Goal: Task Accomplishment & Management: Use online tool/utility

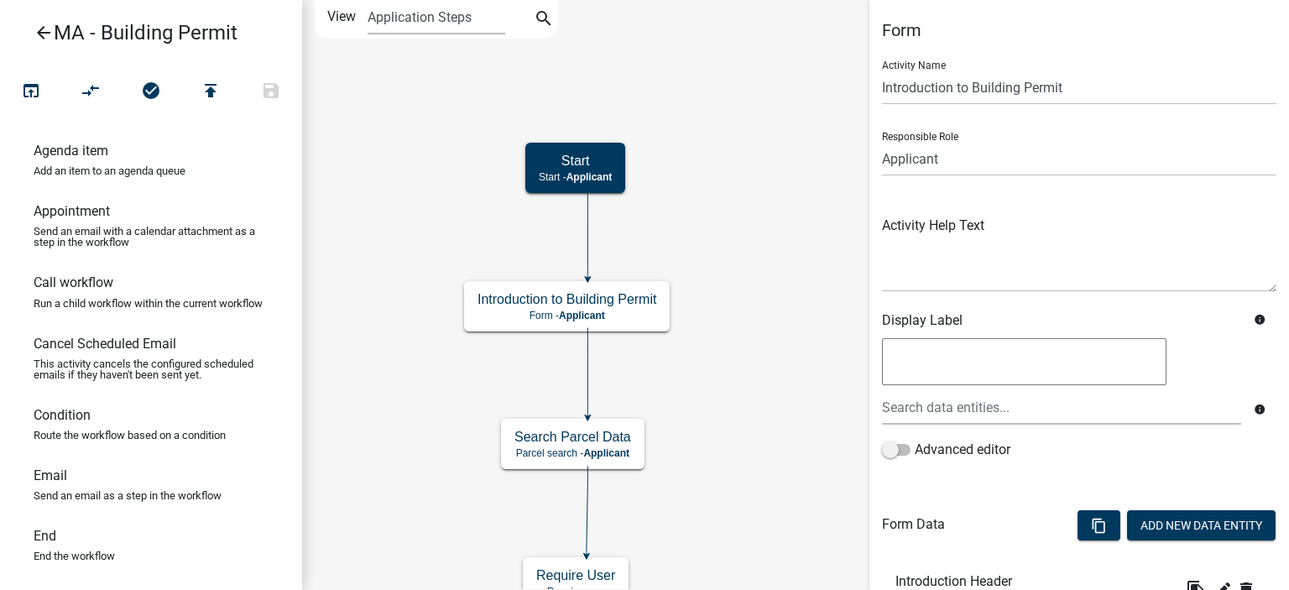
scroll to position [205, 0]
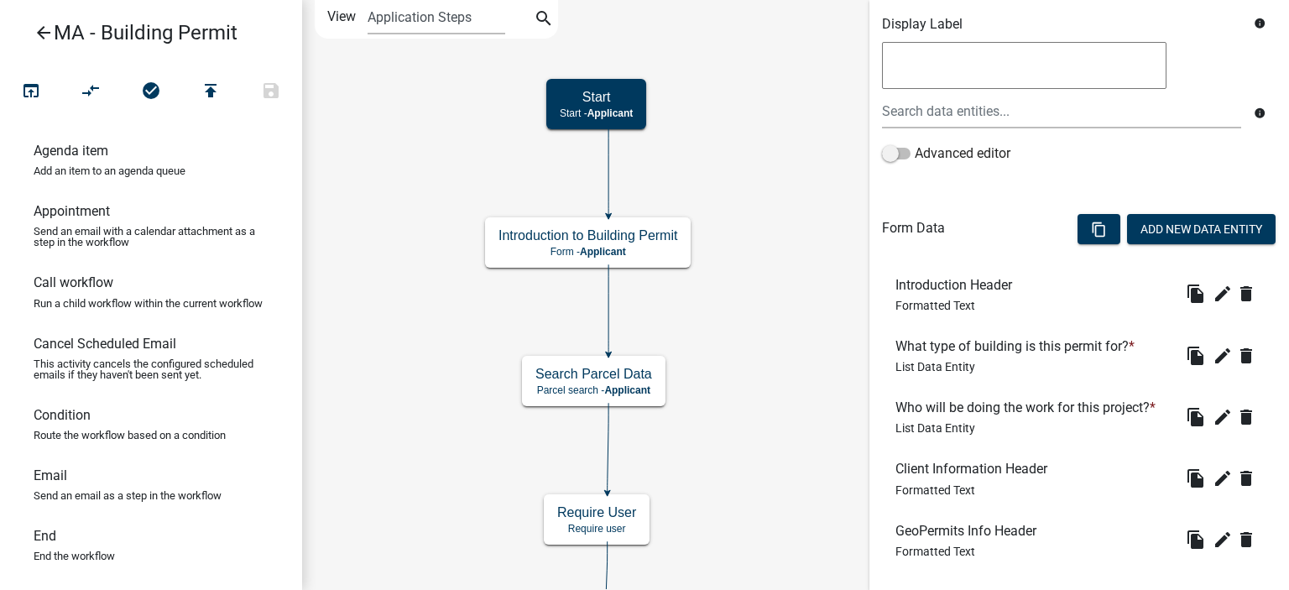
scroll to position [386, 0]
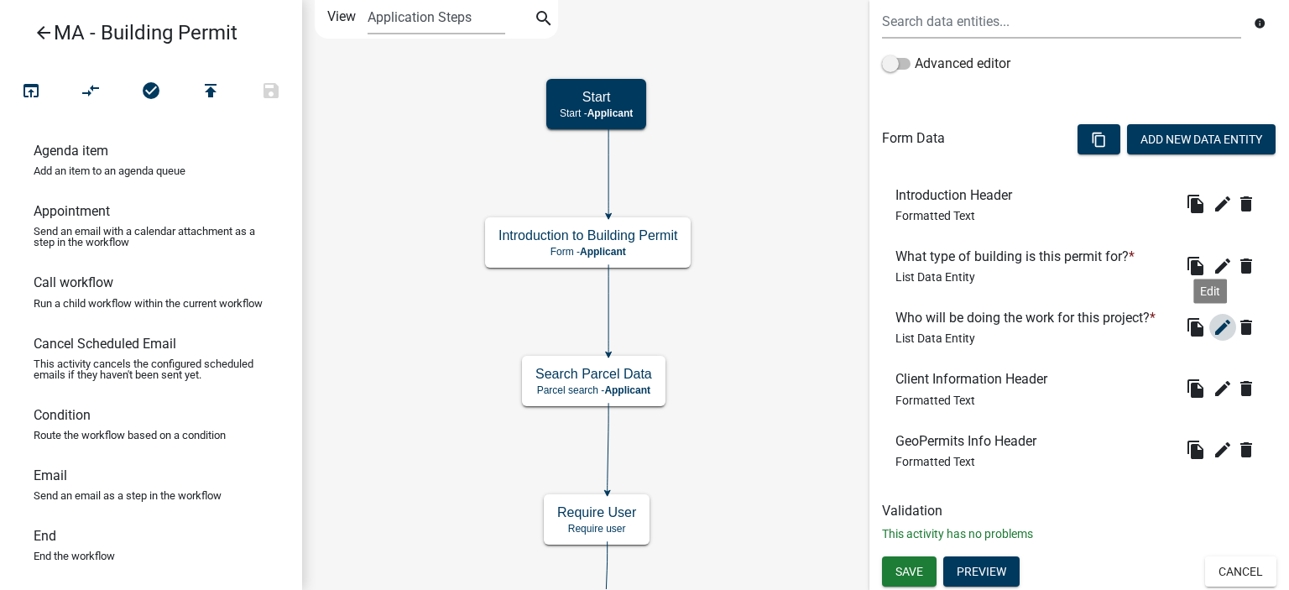
click at [1212, 335] on icon "edit" at bounding box center [1222, 327] width 20 height 20
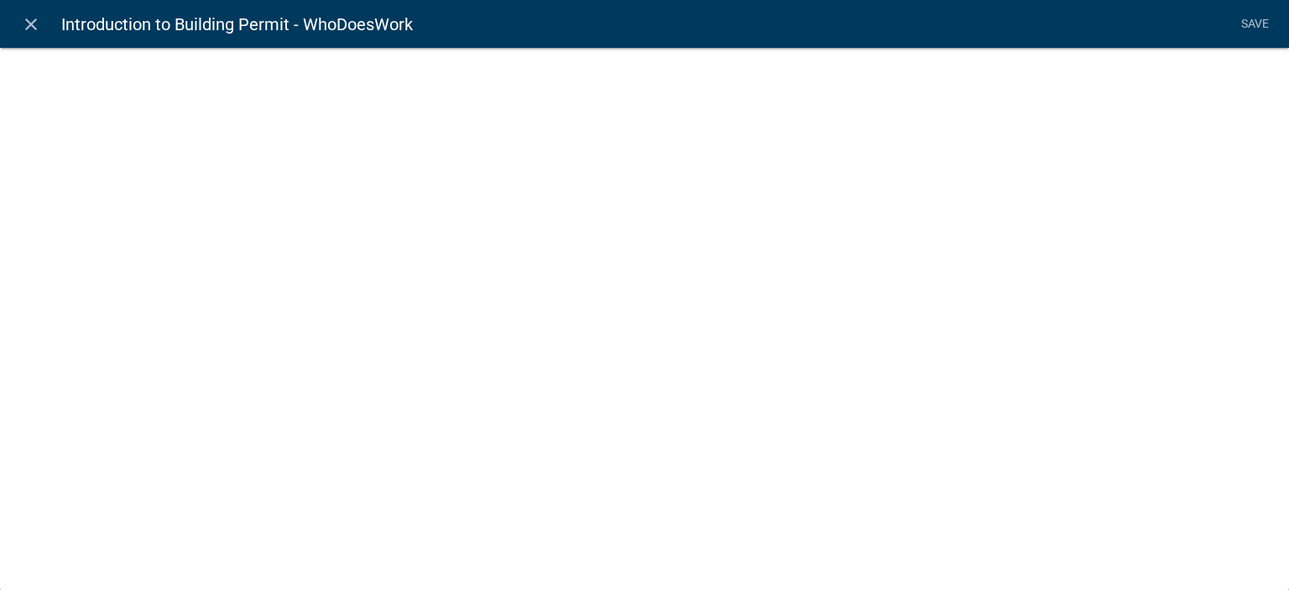
select select "list-data"
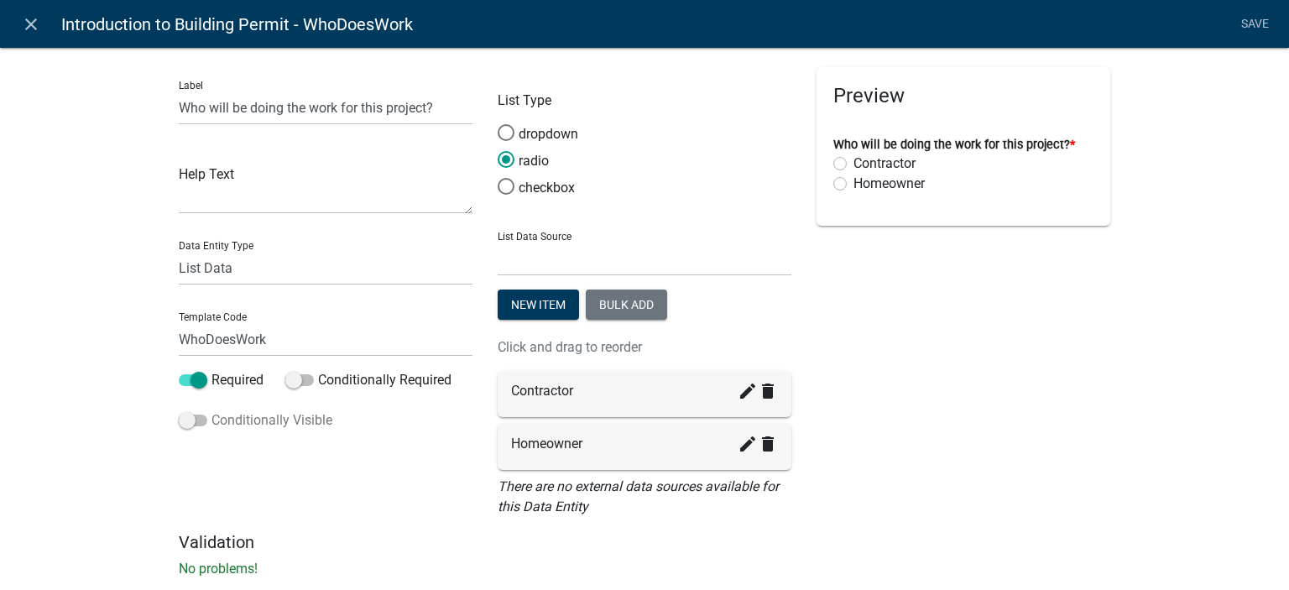
click at [218, 419] on label "Conditionally Visible" at bounding box center [256, 420] width 154 height 20
click at [211, 410] on input "Conditionally Visible" at bounding box center [211, 410] width 0 height 0
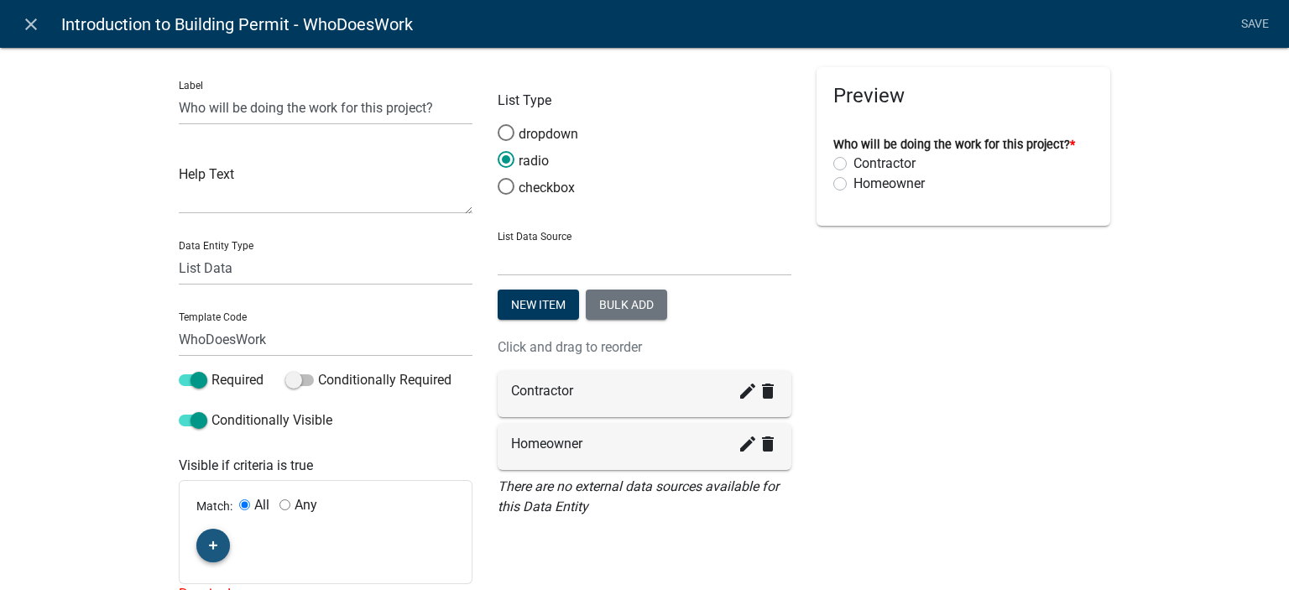
click at [221, 546] on button "button" at bounding box center [213, 546] width 34 height 34
click at [221, 545] on span "(unset)" at bounding box center [240, 542] width 42 height 16
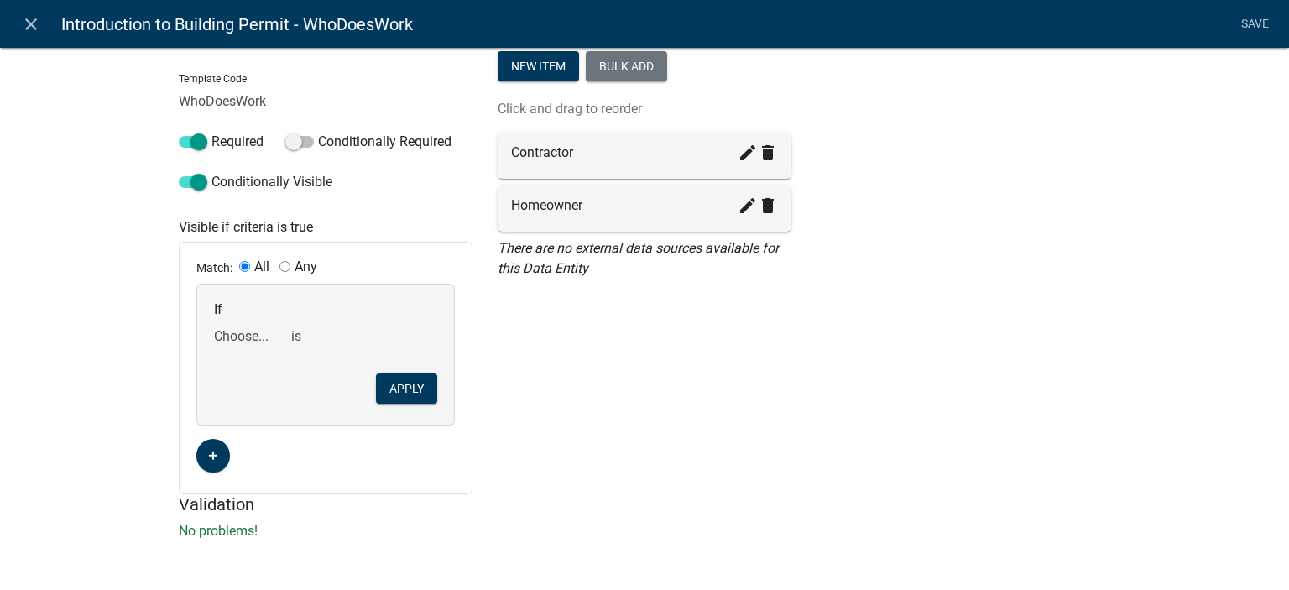
scroll to position [239, 0]
click at [245, 338] on select "Choose... ALL_FEE_RECIPIENTS APPLICATION_ID APPLICATION_NUMBER APPLICATION_STAT…" at bounding box center [248, 335] width 69 height 34
select select "16: PermitType"
click at [214, 318] on select "Choose... ALL_FEE_RECIPIENTS APPLICATION_ID APPLICATION_NUMBER APPLICATION_STAT…" at bounding box center [248, 335] width 69 height 34
click at [373, 332] on select "Choose... Commercial Residential" at bounding box center [402, 335] width 69 height 34
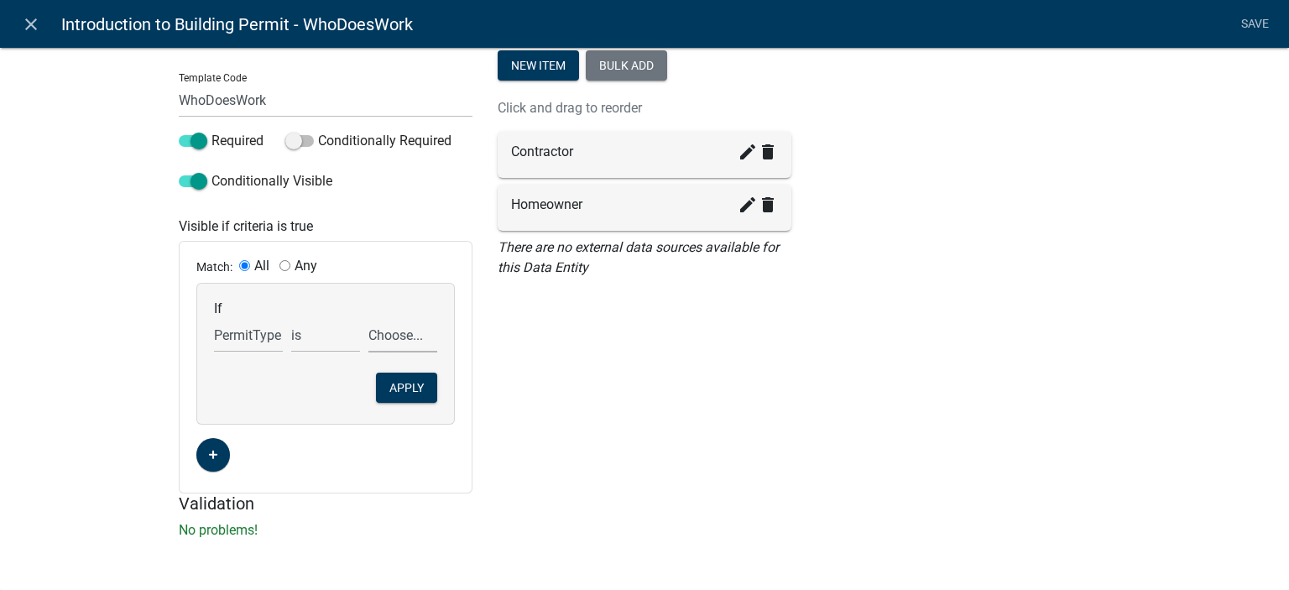
select select "2: Residential"
click at [368, 318] on select "Choose... Commercial Residential" at bounding box center [402, 335] width 69 height 34
click at [409, 395] on button "Apply" at bounding box center [406, 387] width 61 height 30
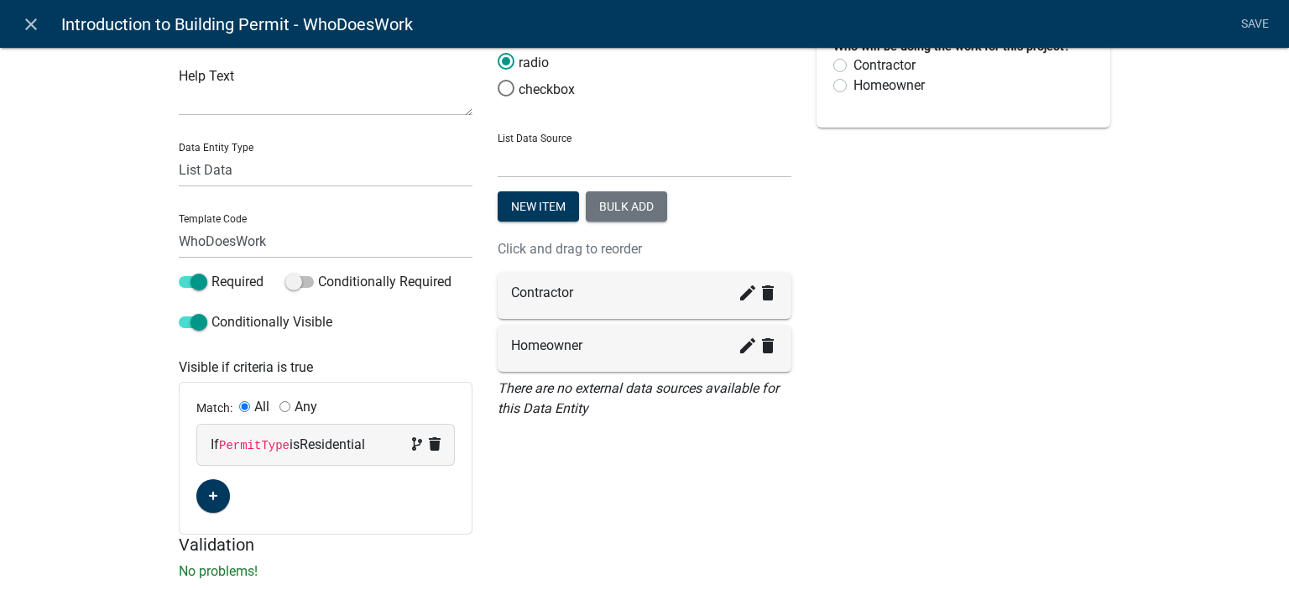
scroll to position [0, 0]
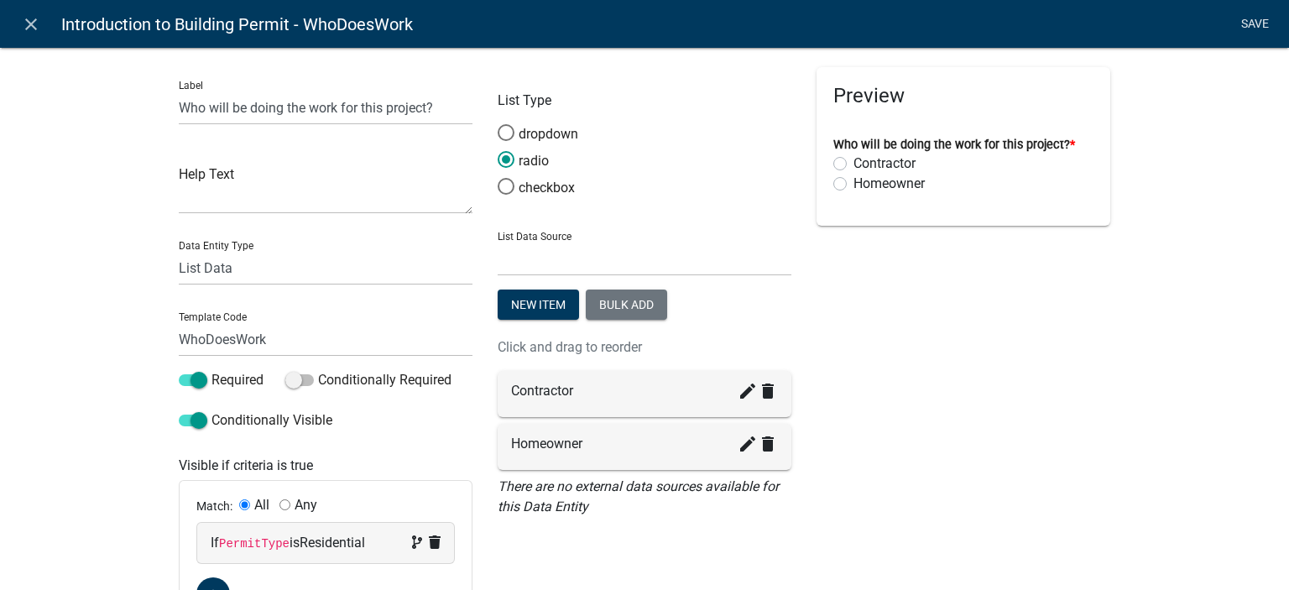
click at [1236, 26] on link "Save" at bounding box center [1254, 24] width 42 height 32
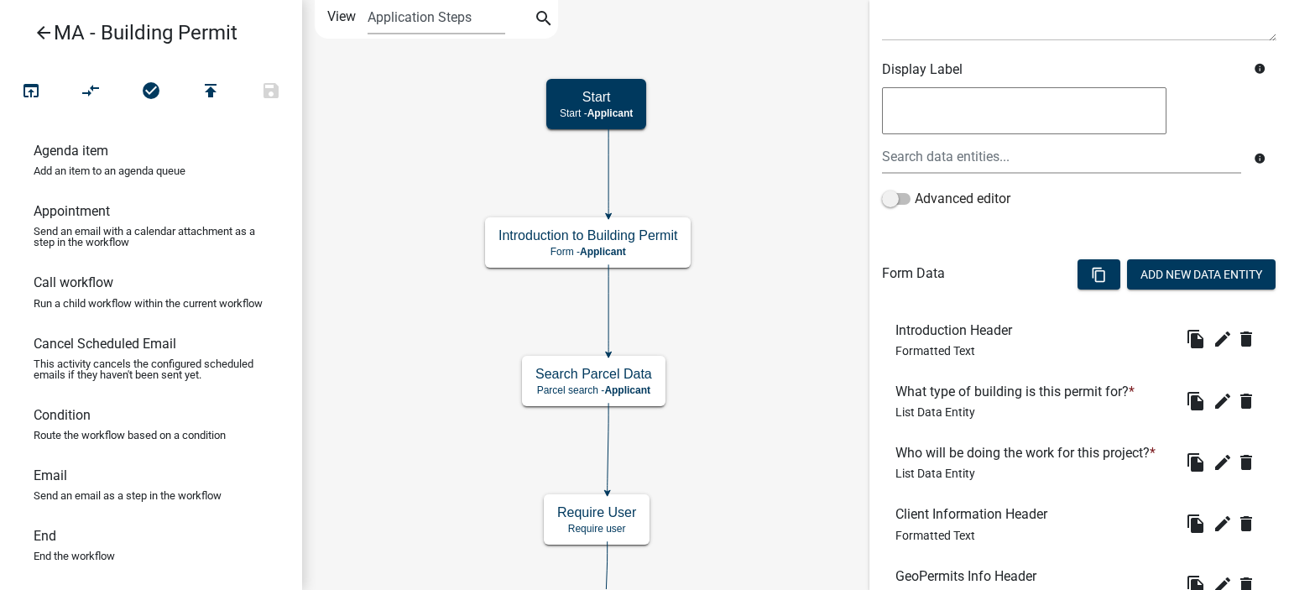
scroll to position [386, 0]
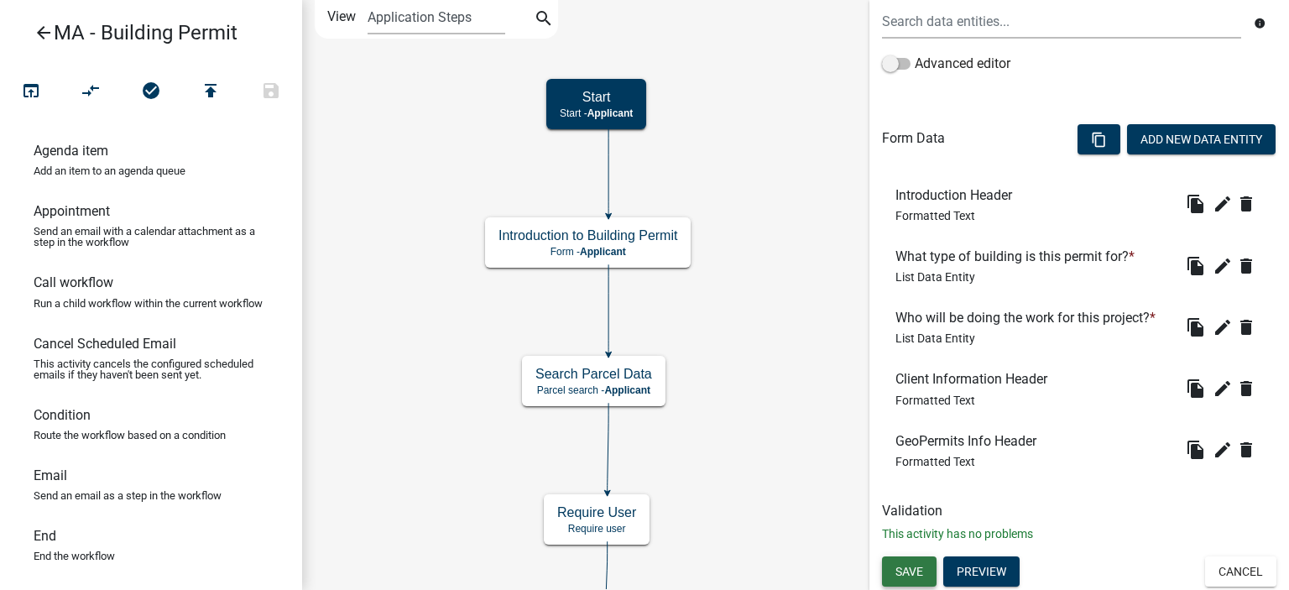
click at [909, 569] on span "Save" at bounding box center [909, 570] width 28 height 13
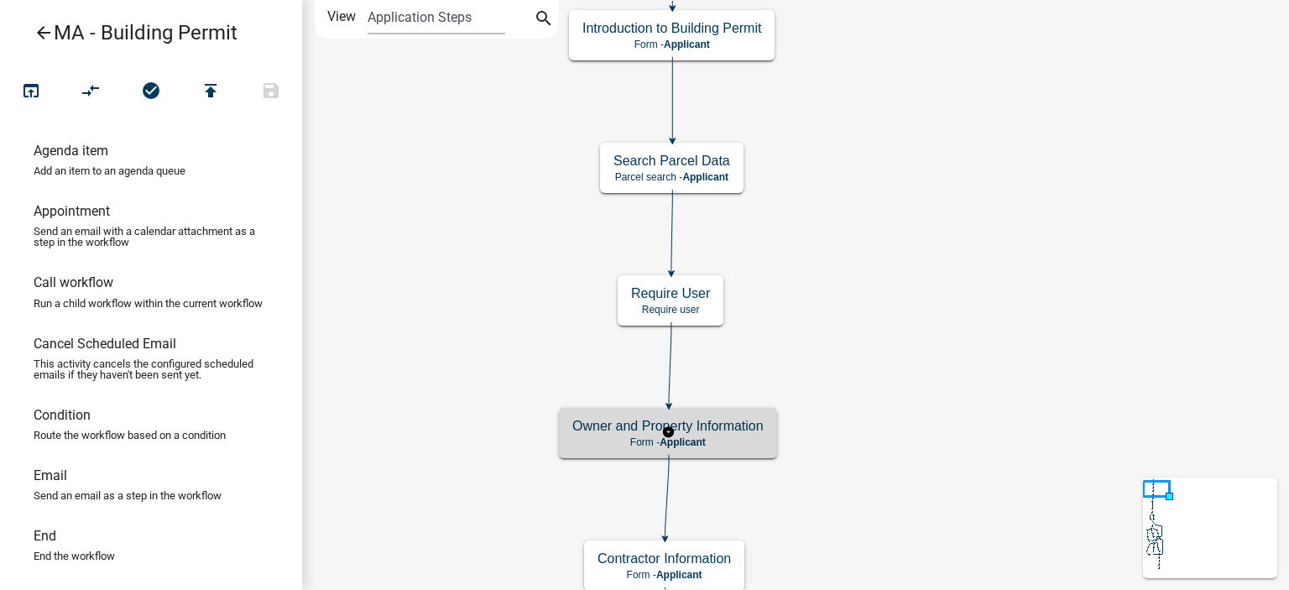
click at [587, 429] on h5 "Owner and Property Information" at bounding box center [667, 426] width 191 height 16
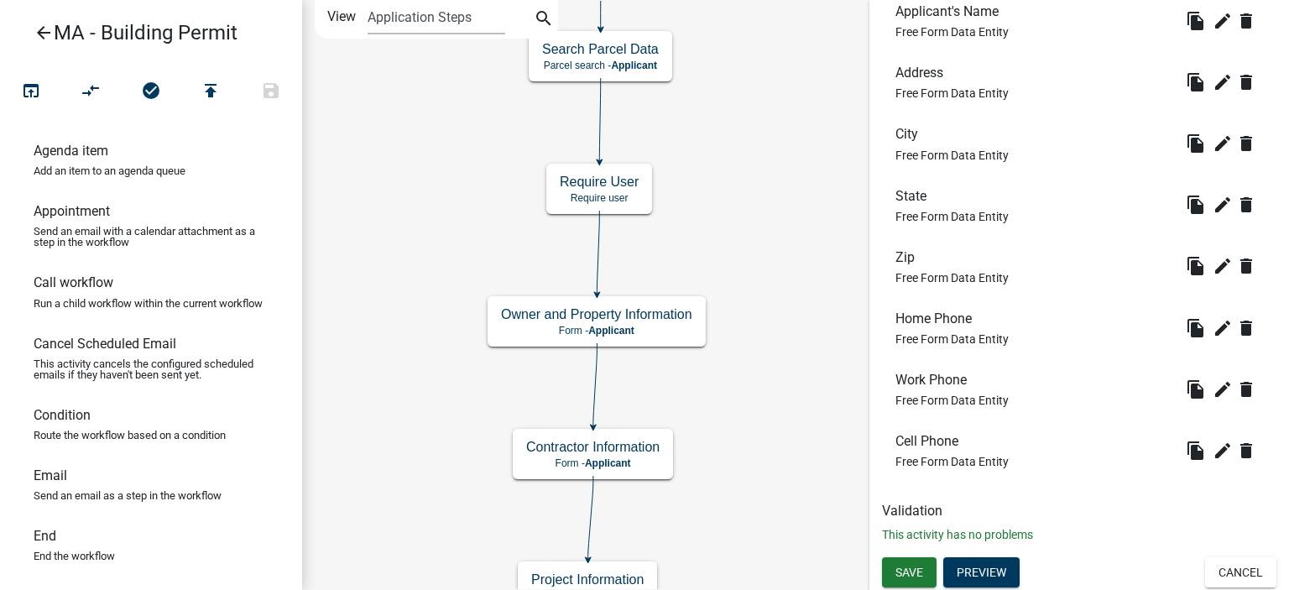
scroll to position [1614, 0]
click at [1007, 573] on button "Preview" at bounding box center [981, 571] width 76 height 30
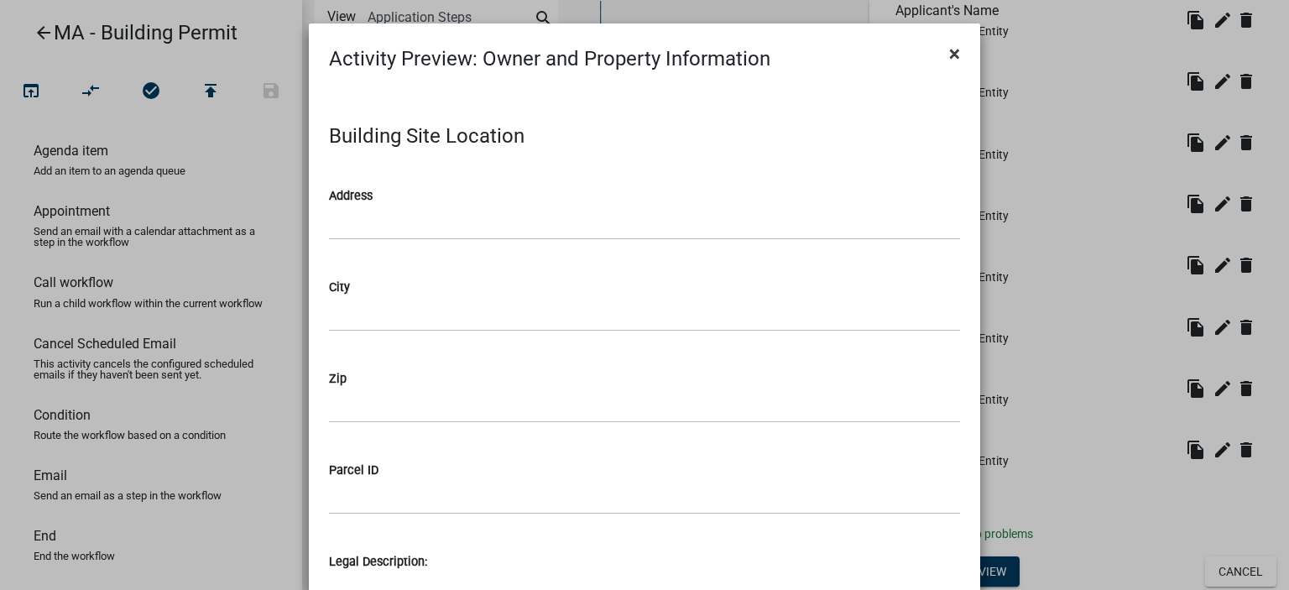
click at [960, 63] on button "×" at bounding box center [954, 53] width 38 height 47
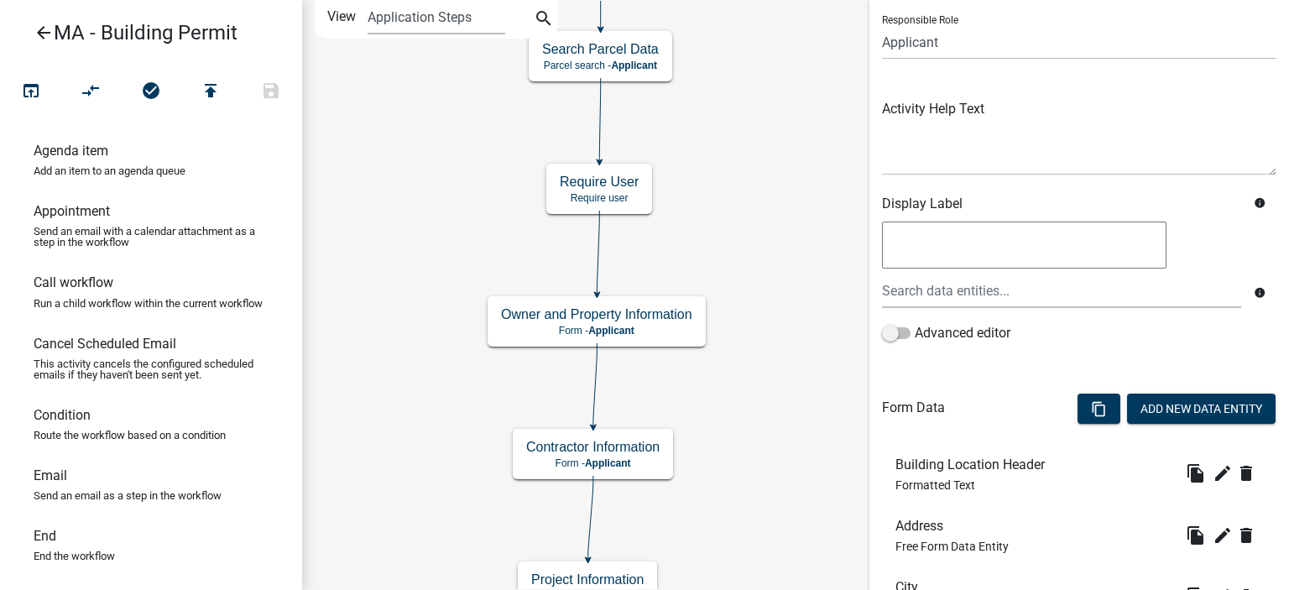
scroll to position [252, 0]
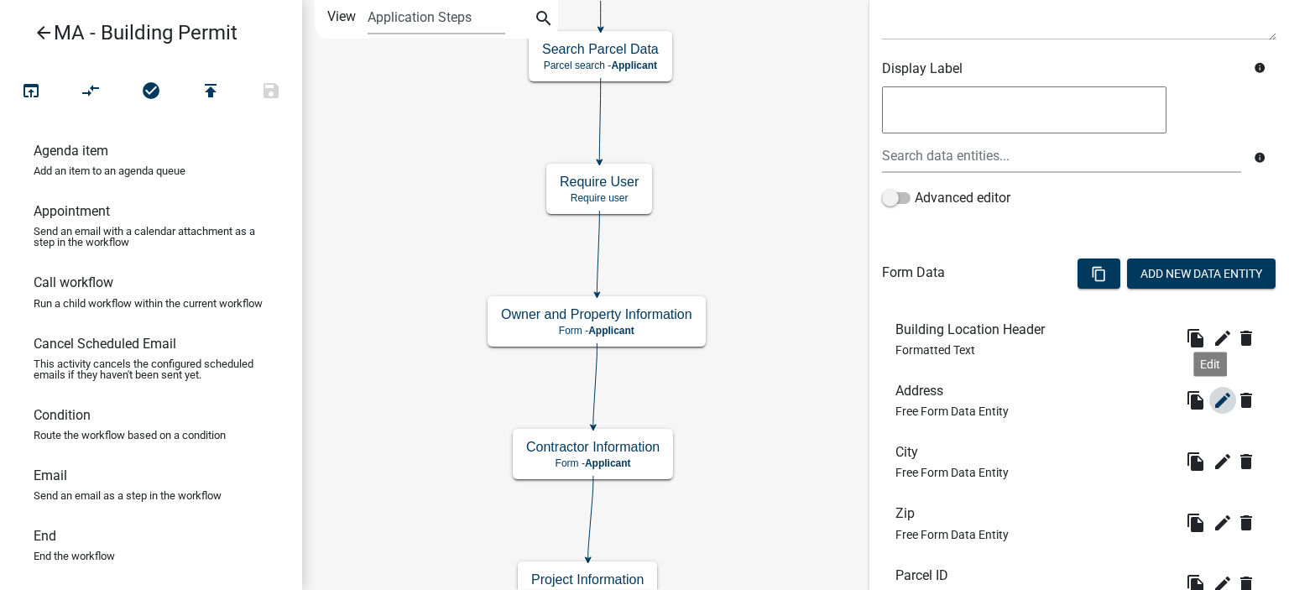
click at [1212, 402] on icon "edit" at bounding box center [1222, 400] width 20 height 20
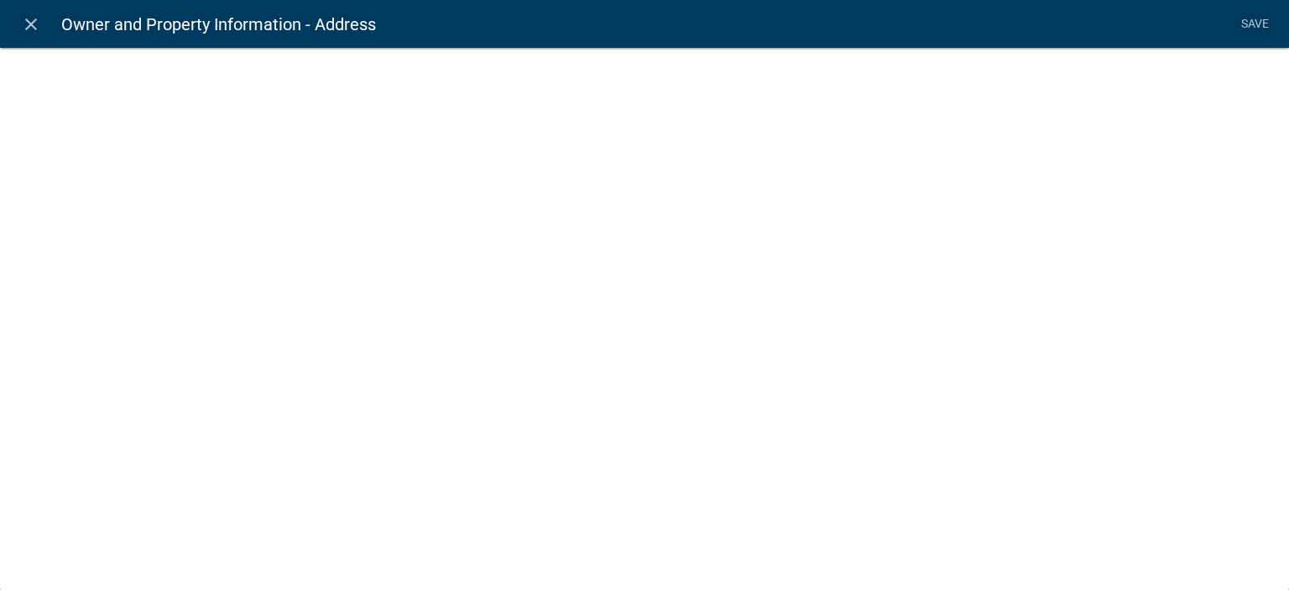
select select "1: Object"
select select "15: Object"
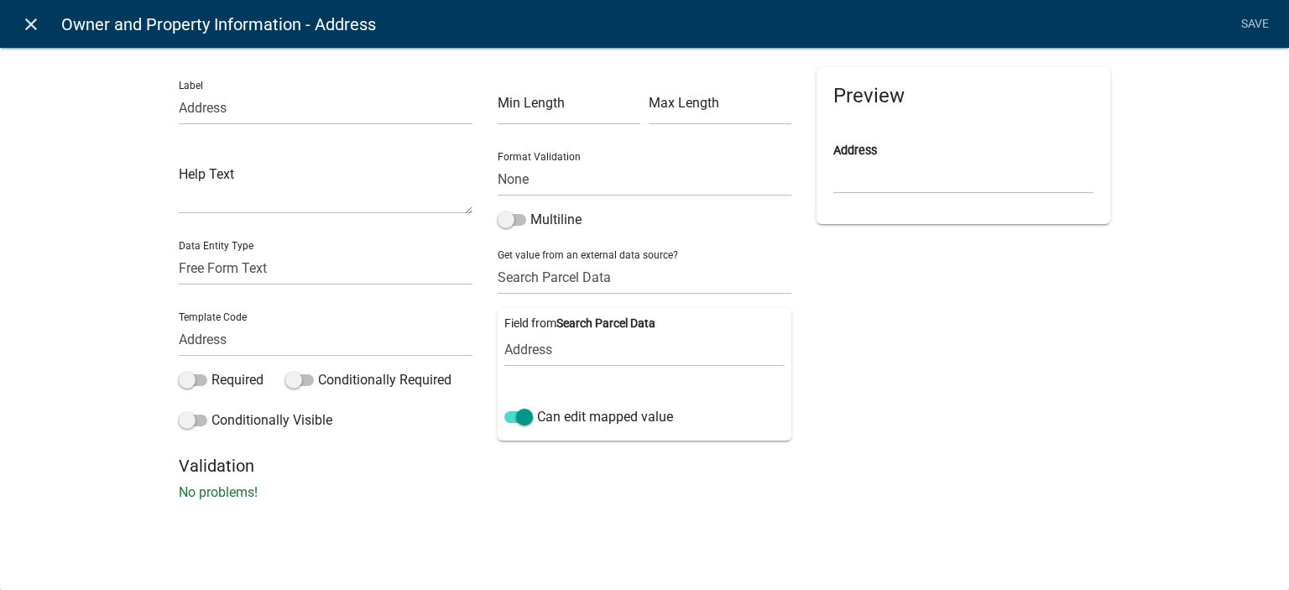
click at [21, 23] on icon "close" at bounding box center [31, 24] width 20 height 20
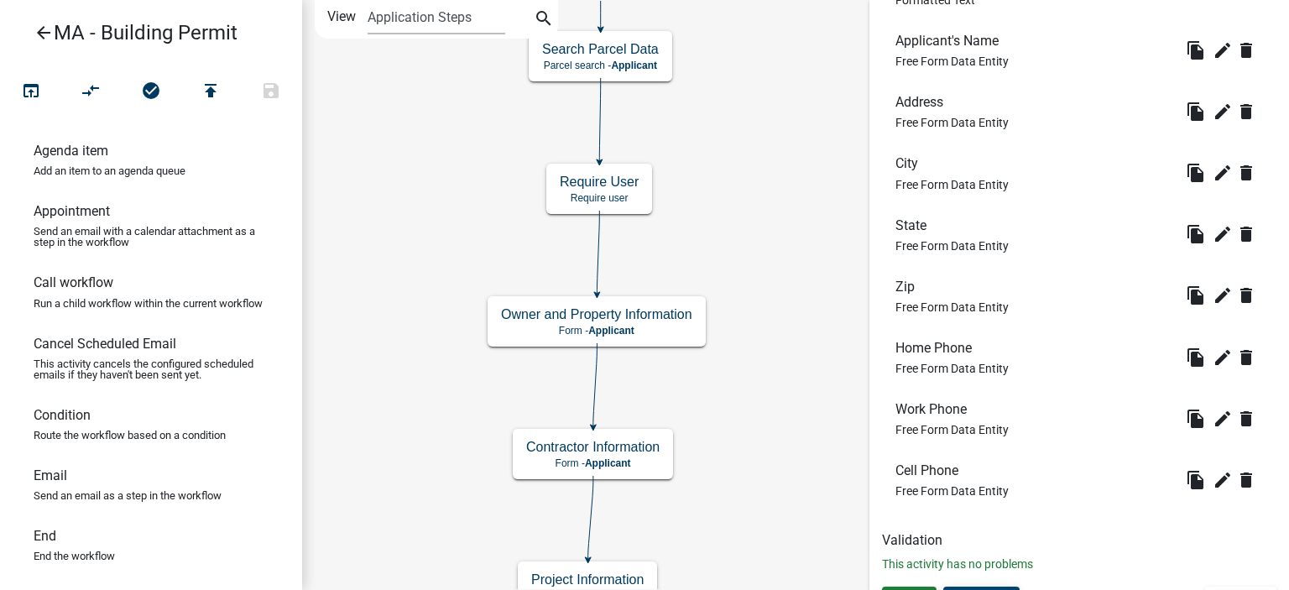
scroll to position [1614, 0]
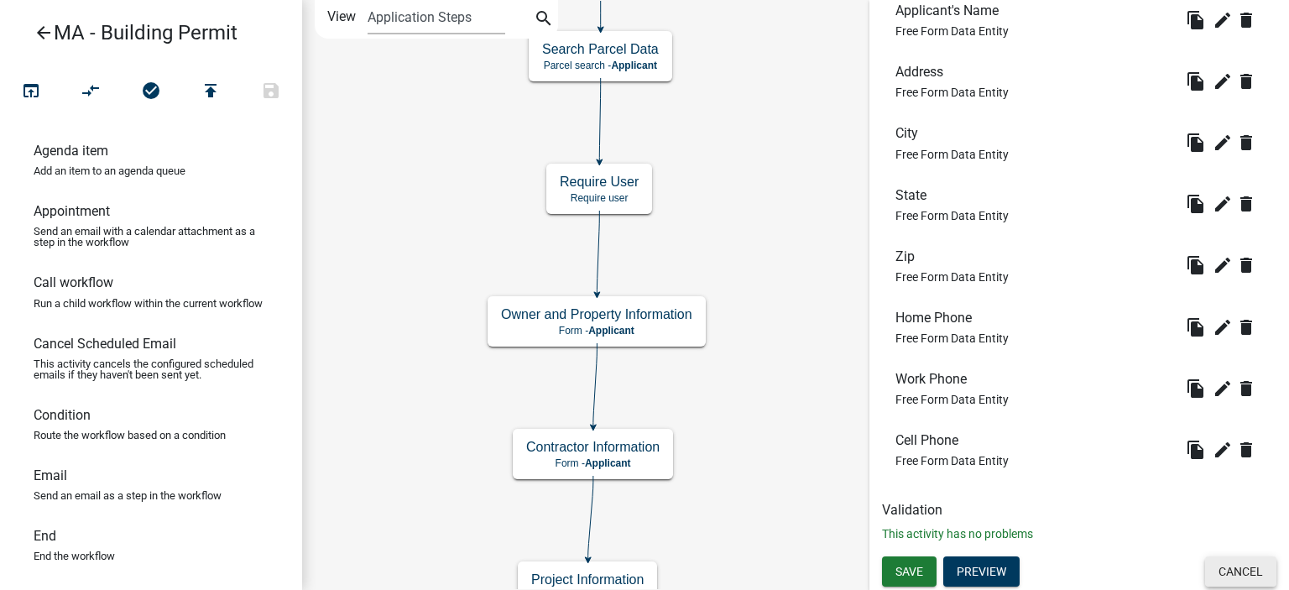
click at [1228, 563] on button "Cancel" at bounding box center [1240, 571] width 71 height 30
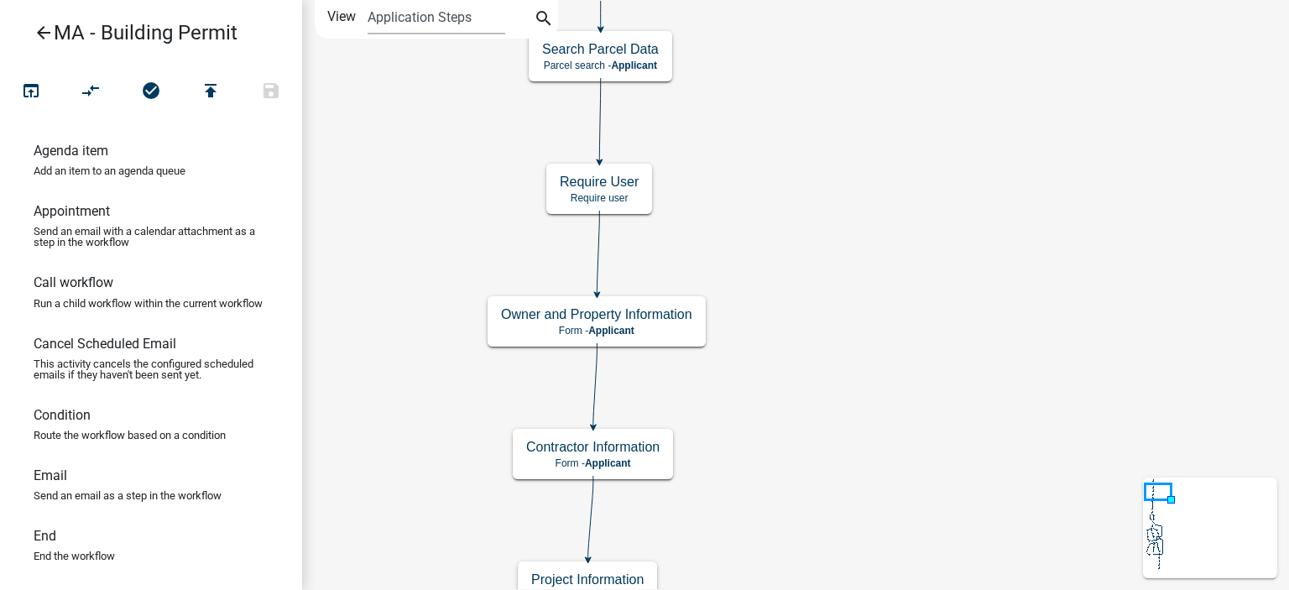
scroll to position [0, 0]
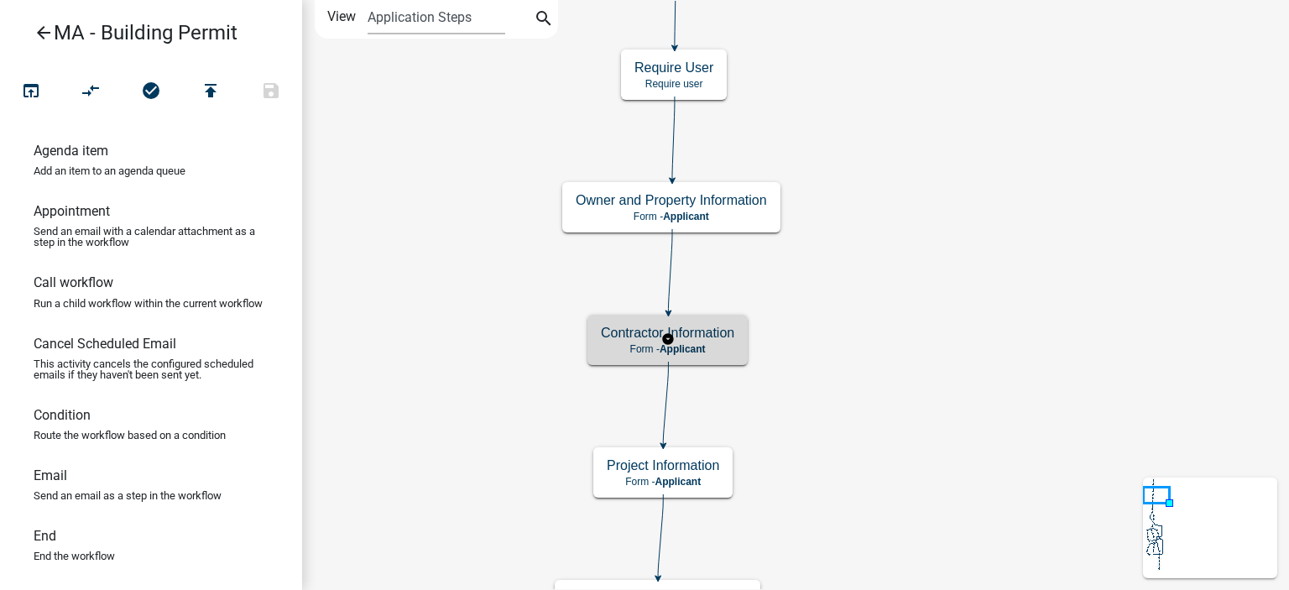
click at [744, 348] on div "Contractor Information Form - Applicant" at bounding box center [667, 340] width 160 height 50
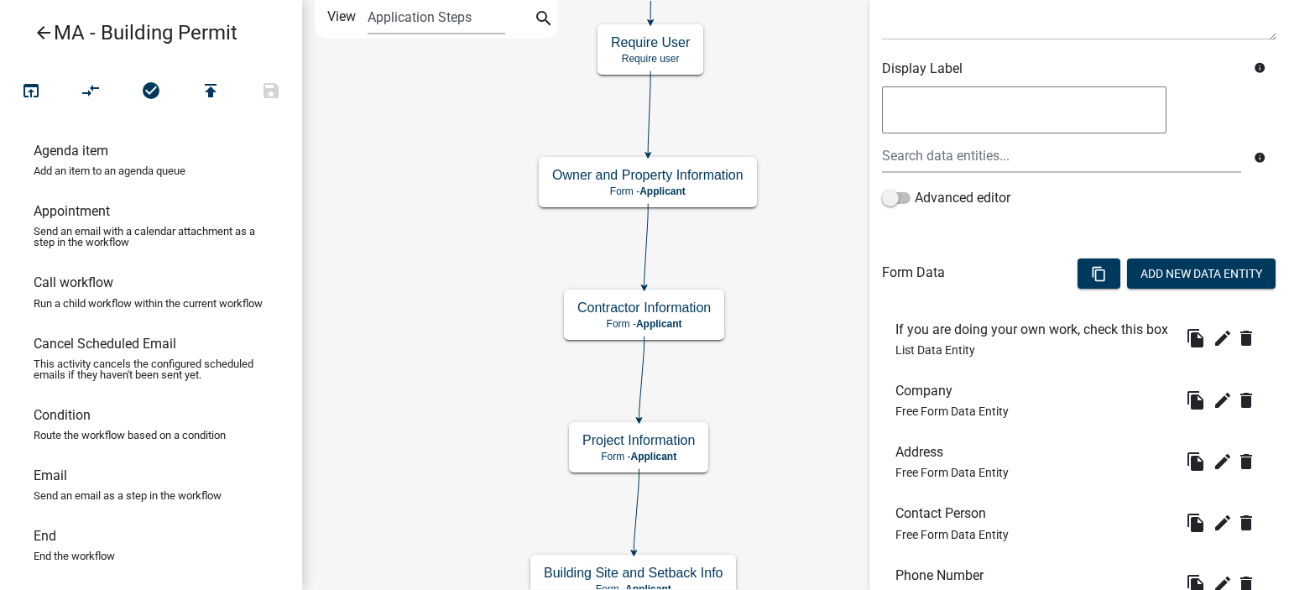
scroll to position [474, 0]
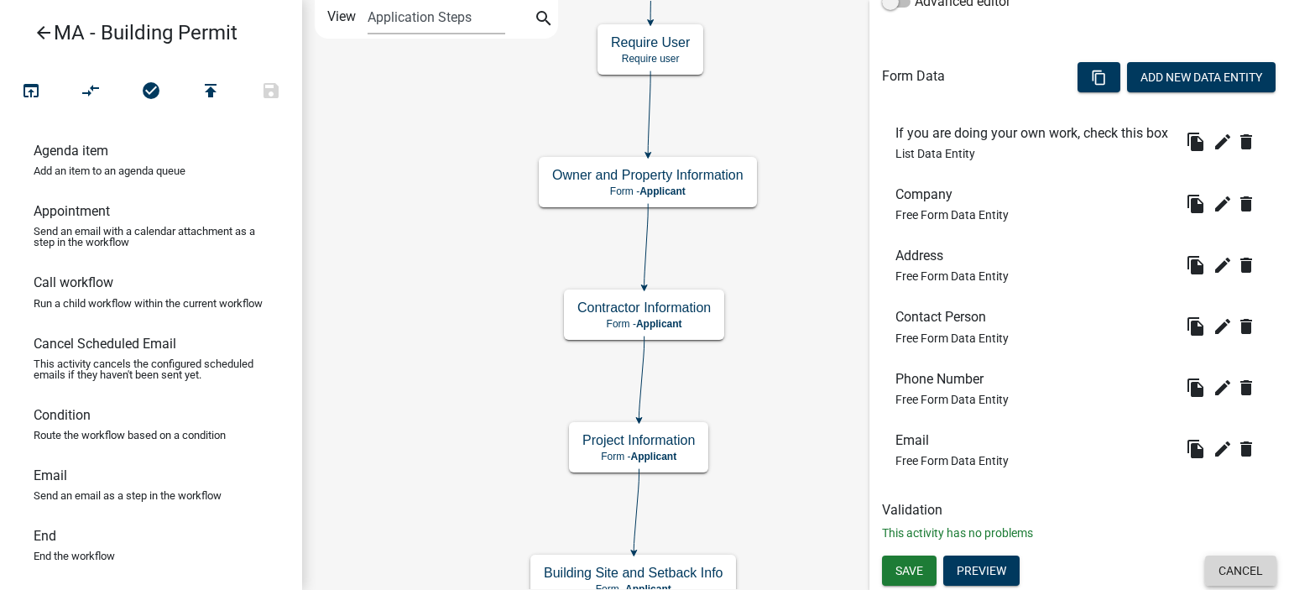
click at [1218, 571] on button "Cancel" at bounding box center [1240, 570] width 71 height 30
